Goal: Task Accomplishment & Management: Manage account settings

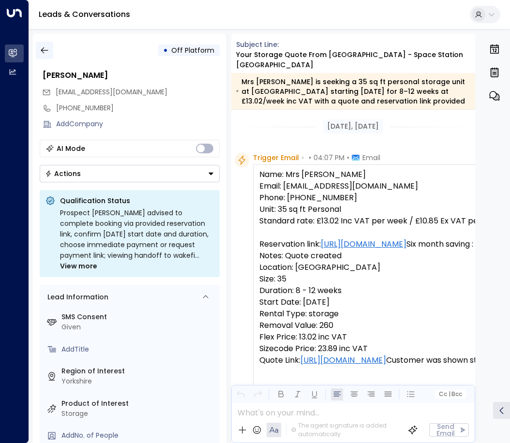
scroll to position [379, 0]
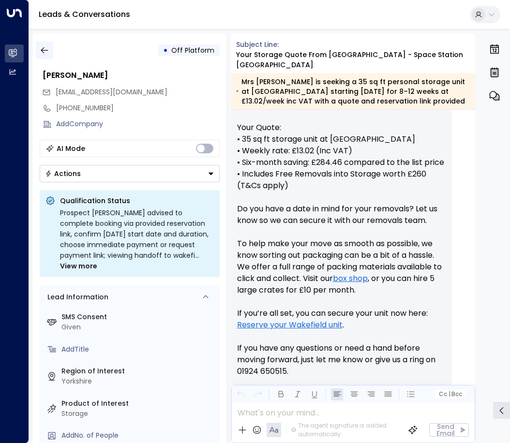
click at [45, 48] on icon "button" at bounding box center [45, 50] width 10 height 10
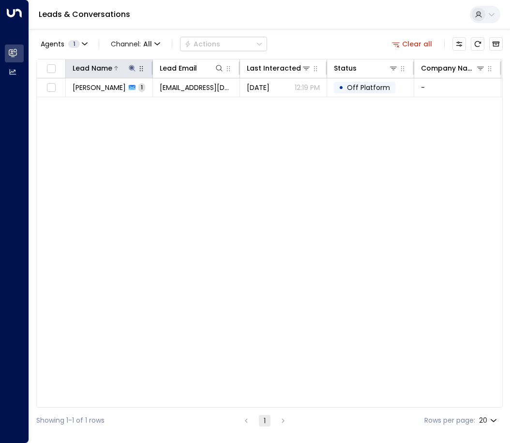
click at [133, 66] on icon at bounding box center [132, 68] width 8 height 8
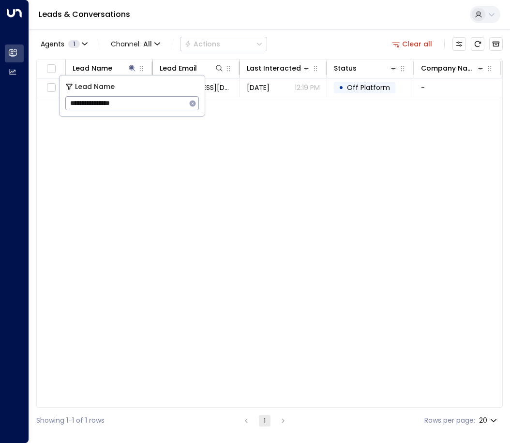
click at [192, 103] on icon "button" at bounding box center [193, 104] width 8 height 8
click at [164, 103] on input "text" at bounding box center [131, 103] width 133 height 18
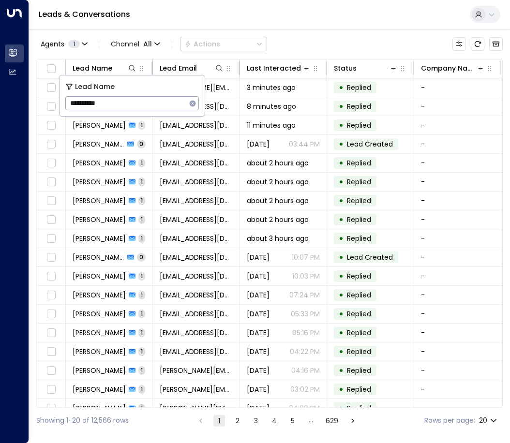
type input "**********"
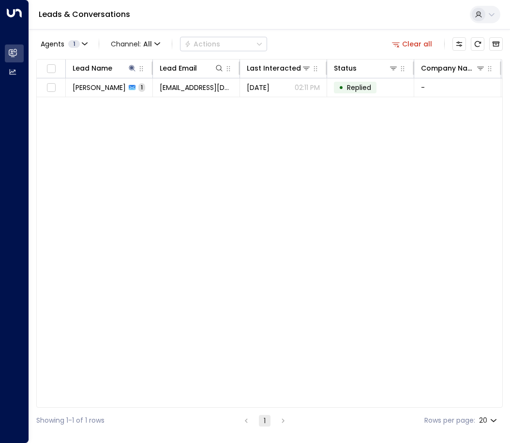
click at [255, 133] on div "Lead Name Lead Email Last Interacted Status Company Name Product # of people AI…" at bounding box center [269, 233] width 466 height 349
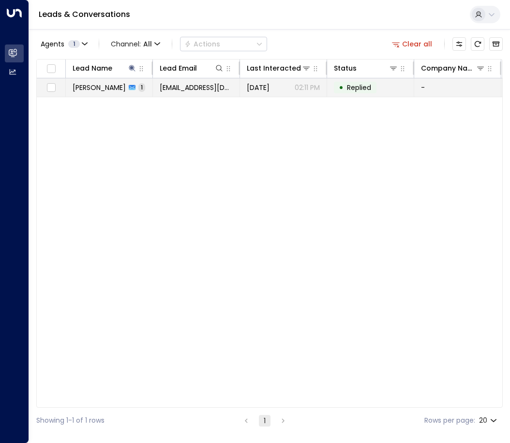
click at [199, 90] on span "[EMAIL_ADDRESS][DOMAIN_NAME]" at bounding box center [196, 88] width 73 height 10
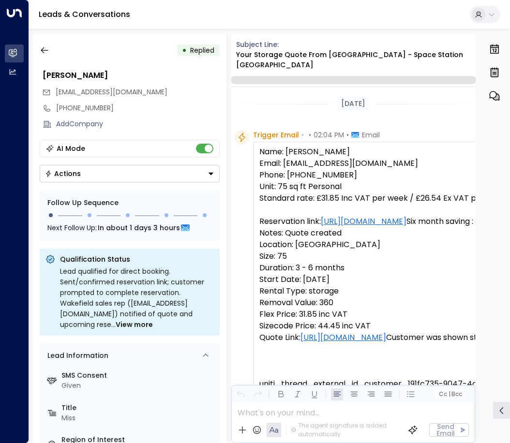
scroll to position [613, 0]
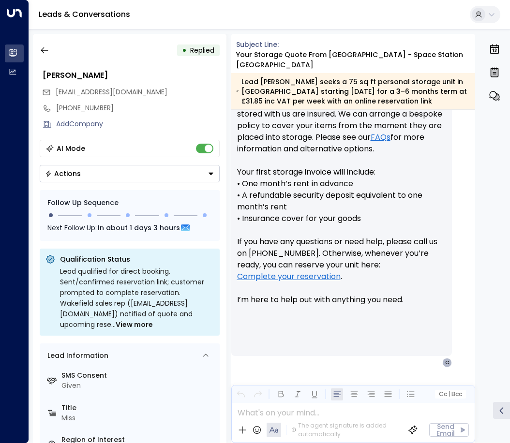
click at [184, 173] on button "Actions" at bounding box center [130, 173] width 180 height 17
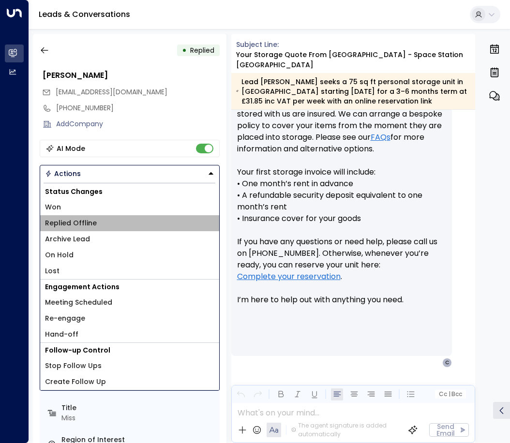
click at [65, 224] on span "Replied Offline" at bounding box center [71, 223] width 52 height 10
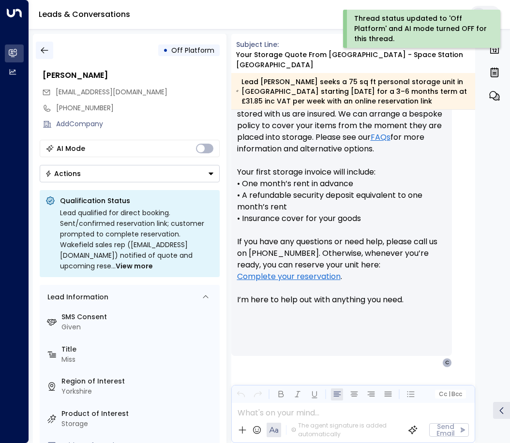
click at [45, 53] on icon "button" at bounding box center [45, 50] width 10 height 10
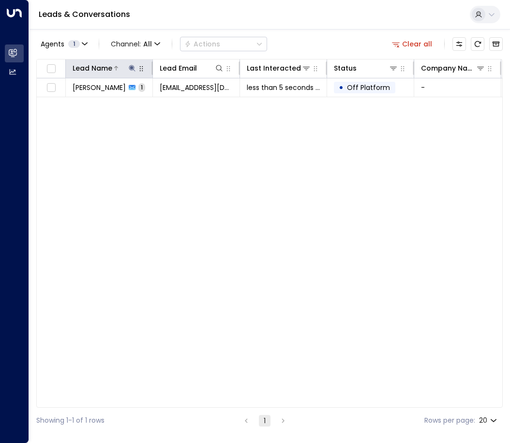
click at [132, 67] on icon at bounding box center [132, 68] width 6 height 6
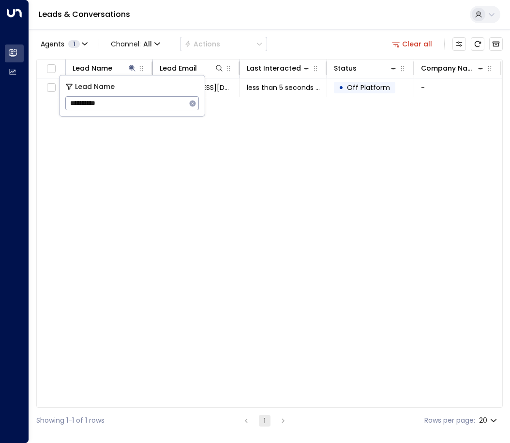
click at [191, 104] on icon "button" at bounding box center [193, 104] width 8 height 8
click at [125, 103] on input "text" at bounding box center [131, 103] width 133 height 18
paste input "**********"
type input "**********"
click at [164, 154] on div "Lead Name Lead Email Last Interacted Status Company Name Product # of people AI…" at bounding box center [269, 233] width 466 height 349
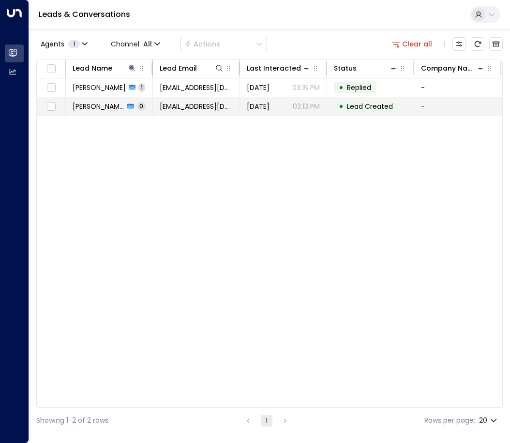
click at [123, 107] on span "[PERSON_NAME]" at bounding box center [99, 107] width 52 height 10
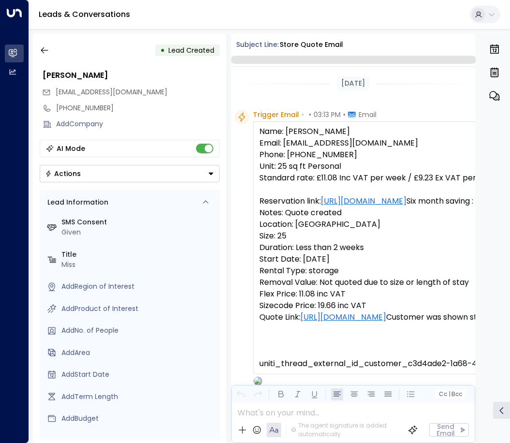
scroll to position [63, 0]
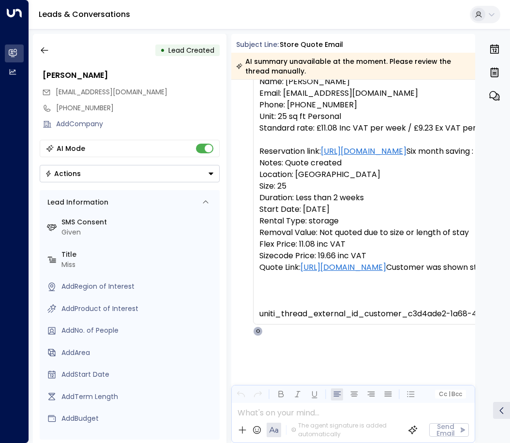
click at [117, 173] on button "Actions" at bounding box center [130, 173] width 180 height 17
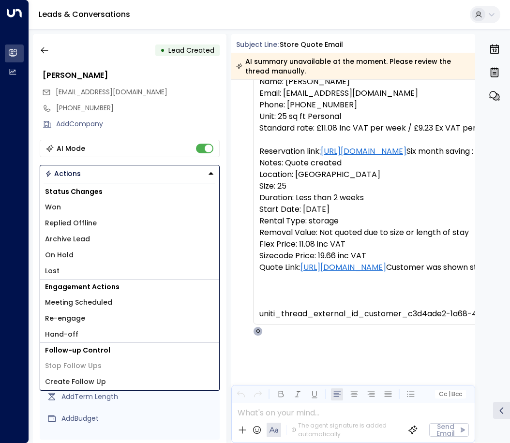
click at [83, 221] on span "Replied Offline" at bounding box center [71, 223] width 52 height 10
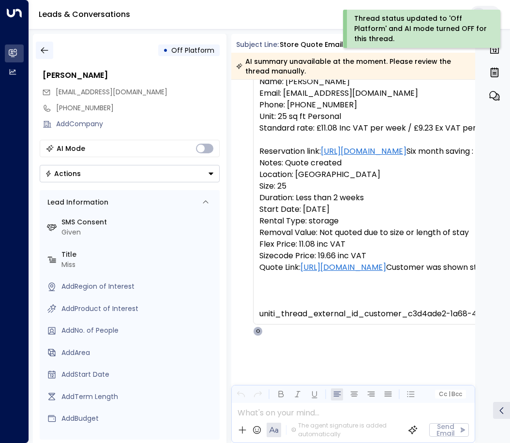
click at [42, 51] on icon "button" at bounding box center [44, 50] width 7 height 6
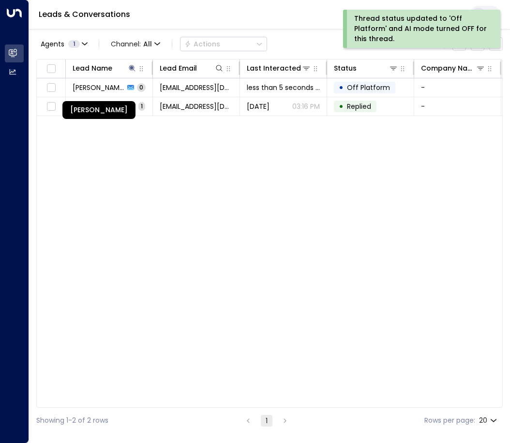
click at [103, 107] on div "[PERSON_NAME]" at bounding box center [98, 110] width 73 height 18
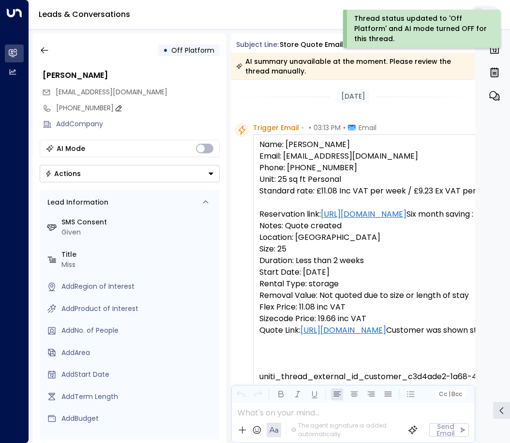
scroll to position [76, 0]
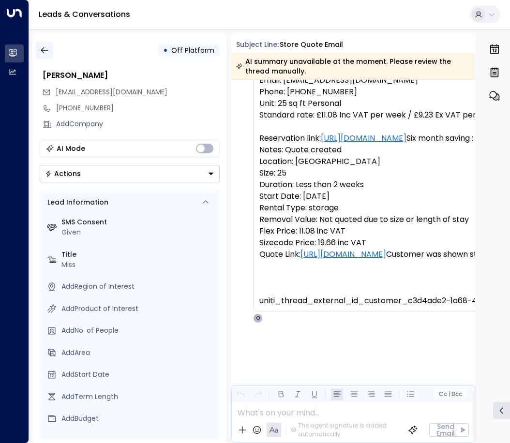
click at [41, 49] on icon "button" at bounding box center [45, 50] width 10 height 10
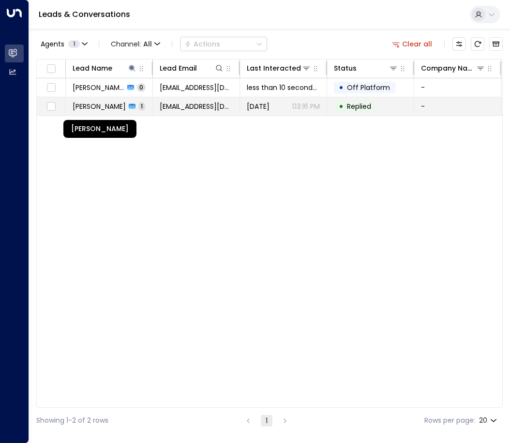
click at [113, 102] on span "[PERSON_NAME]" at bounding box center [99, 107] width 53 height 10
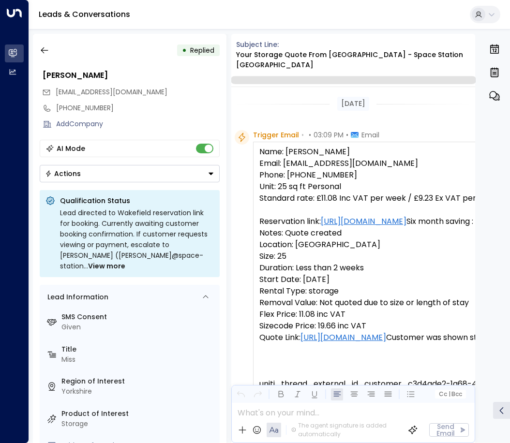
scroll to position [379, 0]
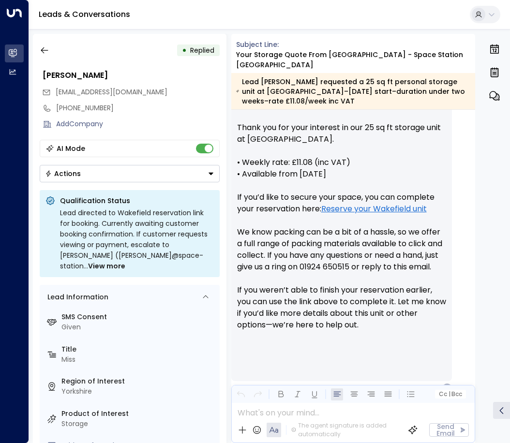
click at [106, 168] on button "Actions" at bounding box center [130, 173] width 180 height 17
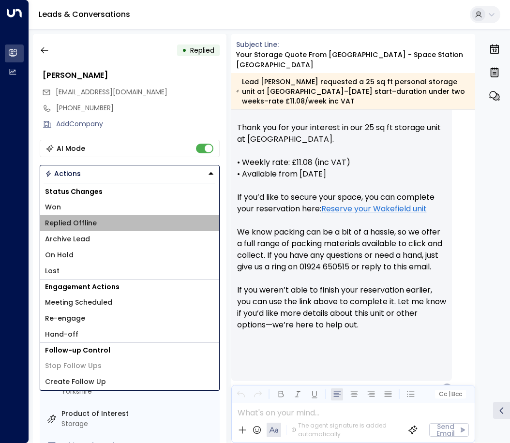
click at [88, 224] on span "Replied Offline" at bounding box center [71, 223] width 52 height 10
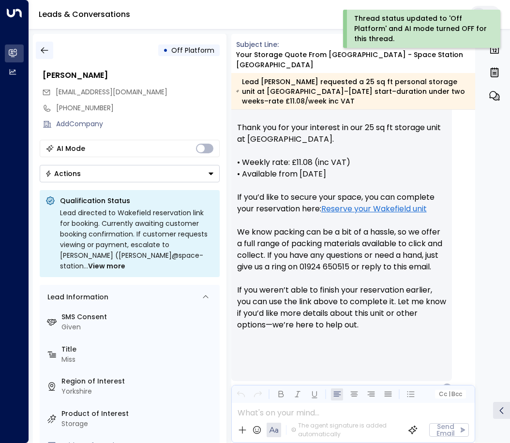
click at [42, 51] on icon "button" at bounding box center [44, 50] width 7 height 6
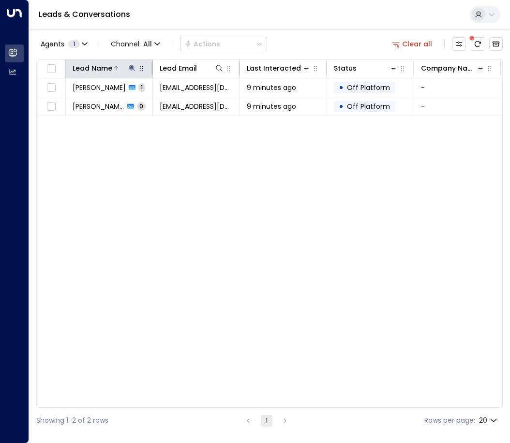
click at [130, 68] on icon at bounding box center [132, 68] width 6 height 6
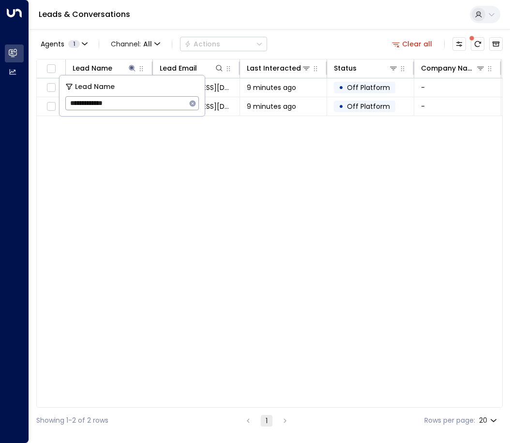
click at [195, 104] on icon "button" at bounding box center [193, 103] width 6 height 6
click at [138, 105] on input "text" at bounding box center [131, 103] width 133 height 18
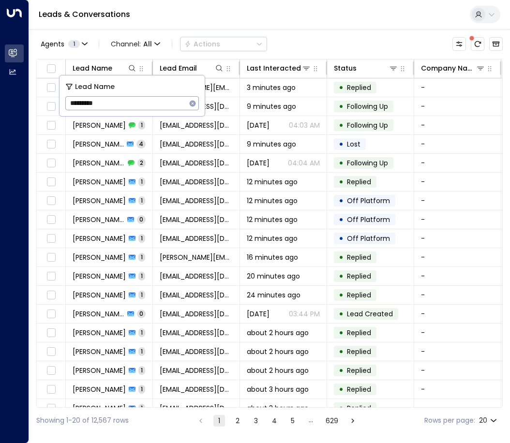
type input "*********"
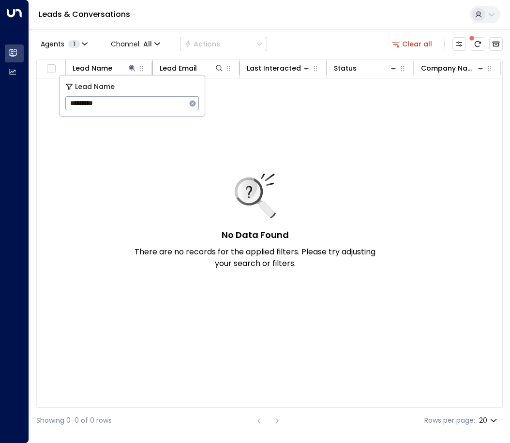
click at [193, 103] on icon "button" at bounding box center [193, 104] width 8 height 8
click at [161, 110] on input "text" at bounding box center [131, 103] width 133 height 18
type input "**********"
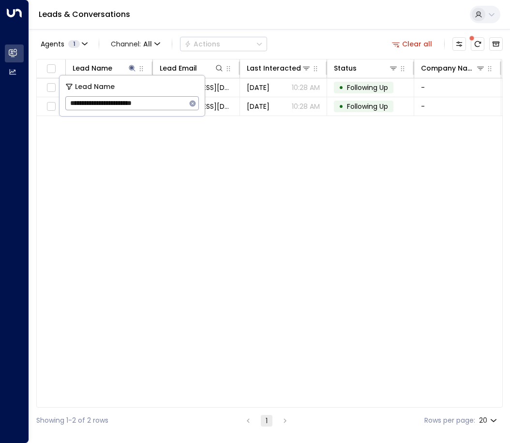
click at [193, 162] on div "Lead Name Lead Email Last Interacted Status Company Name Product # of people AI…" at bounding box center [269, 233] width 466 height 349
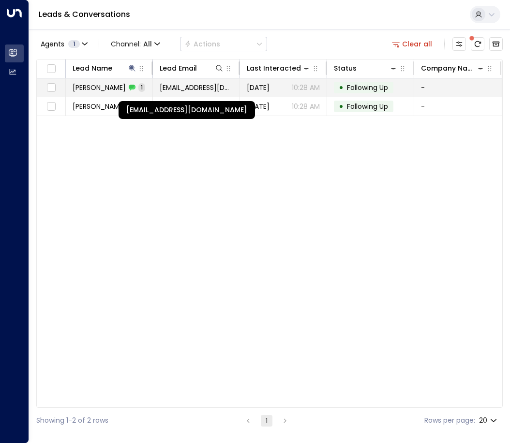
click at [179, 89] on span "[EMAIL_ADDRESS][DOMAIN_NAME]" at bounding box center [196, 88] width 73 height 10
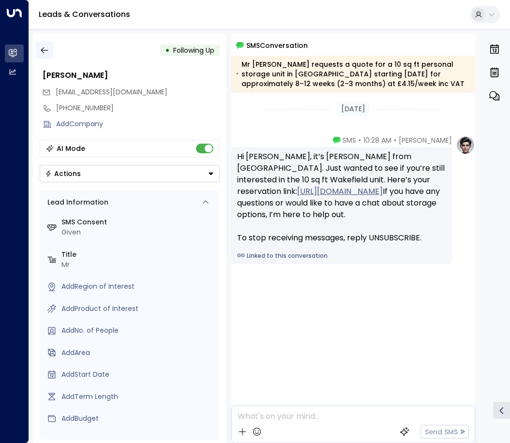
click at [44, 46] on icon "button" at bounding box center [45, 50] width 10 height 10
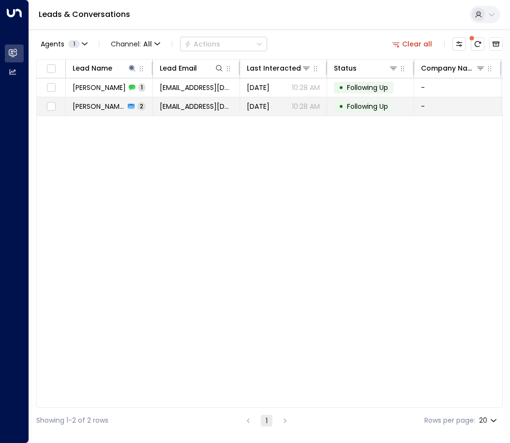
click at [122, 107] on span "[PERSON_NAME]" at bounding box center [99, 107] width 52 height 10
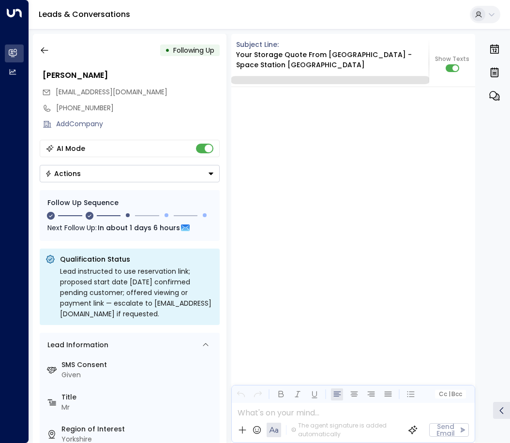
scroll to position [1097, 0]
